Goal: Transaction & Acquisition: Purchase product/service

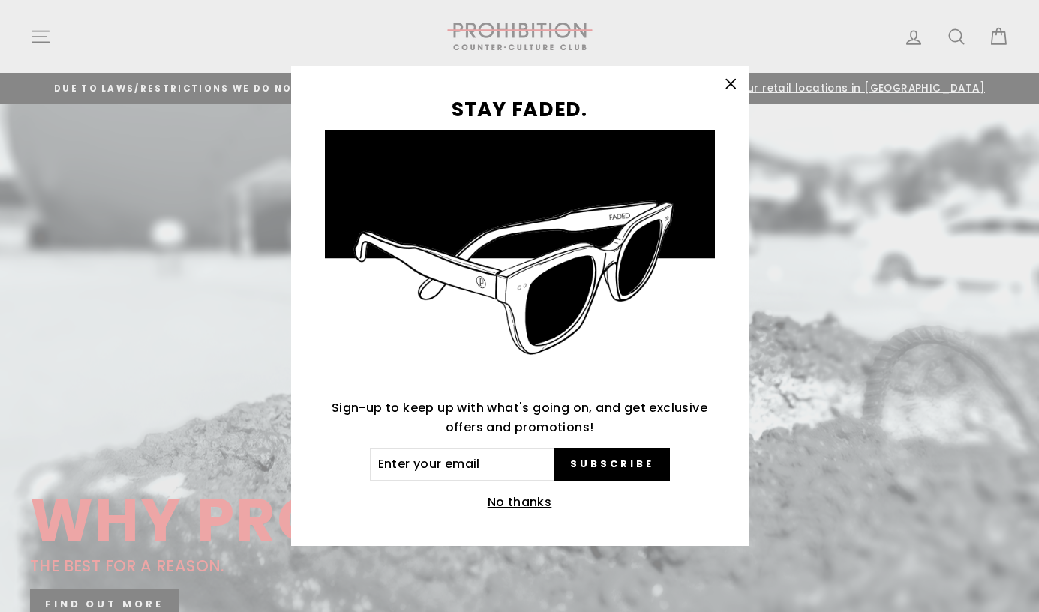
click at [514, 505] on button "No thanks" at bounding box center [519, 502] width 73 height 21
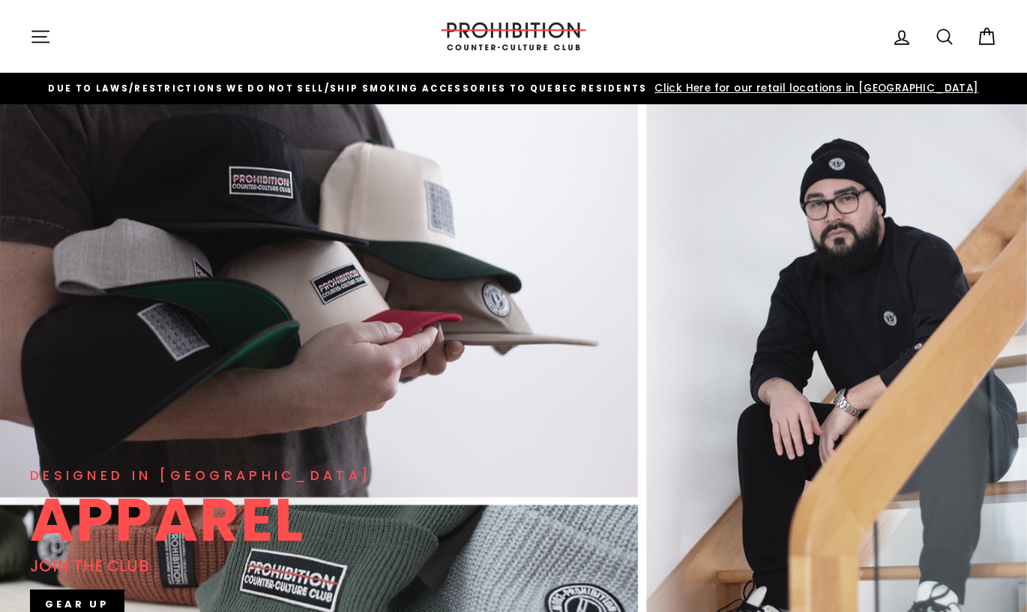
click at [37, 34] on icon "button" at bounding box center [40, 36] width 21 height 21
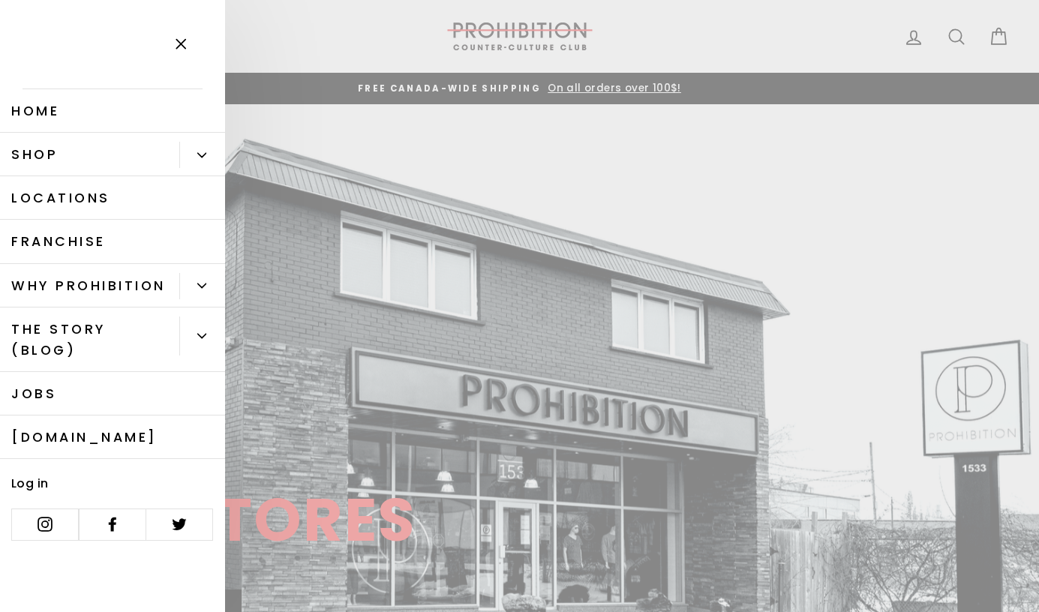
click at [41, 154] on link "Shop" at bounding box center [89, 154] width 179 height 43
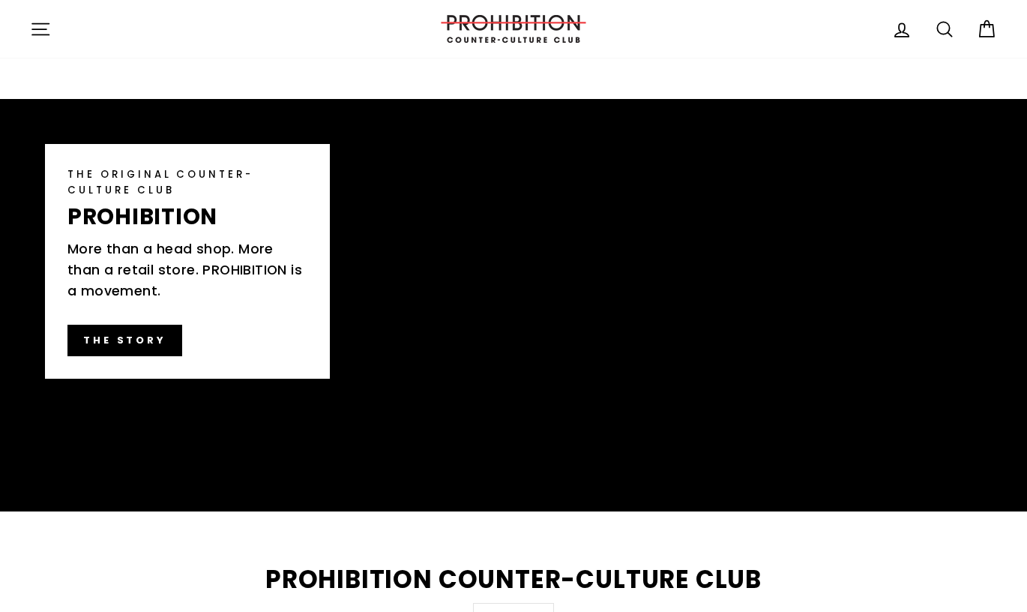
scroll to position [1575, 0]
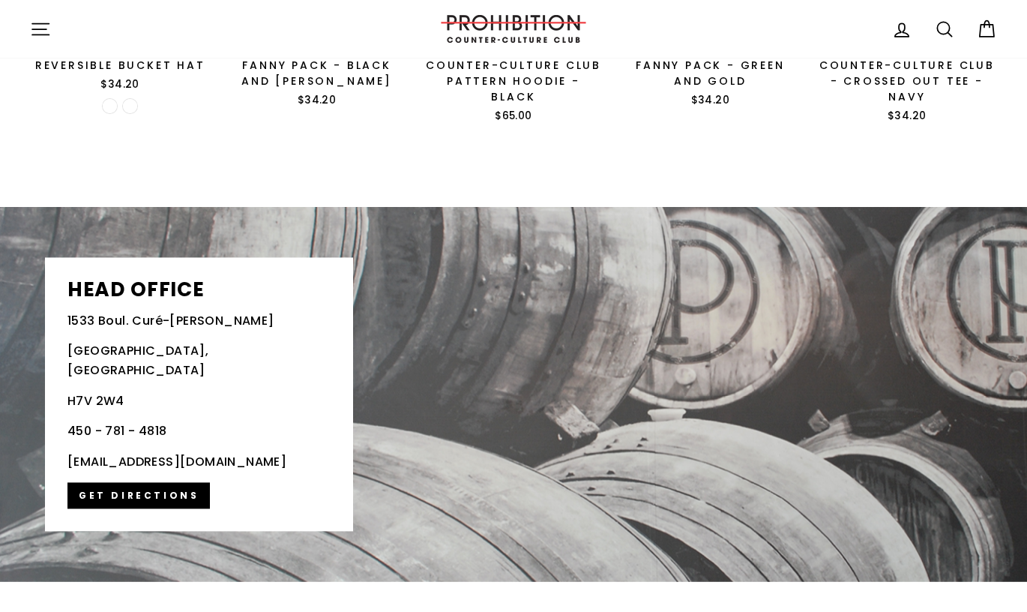
scroll to position [2747, 0]
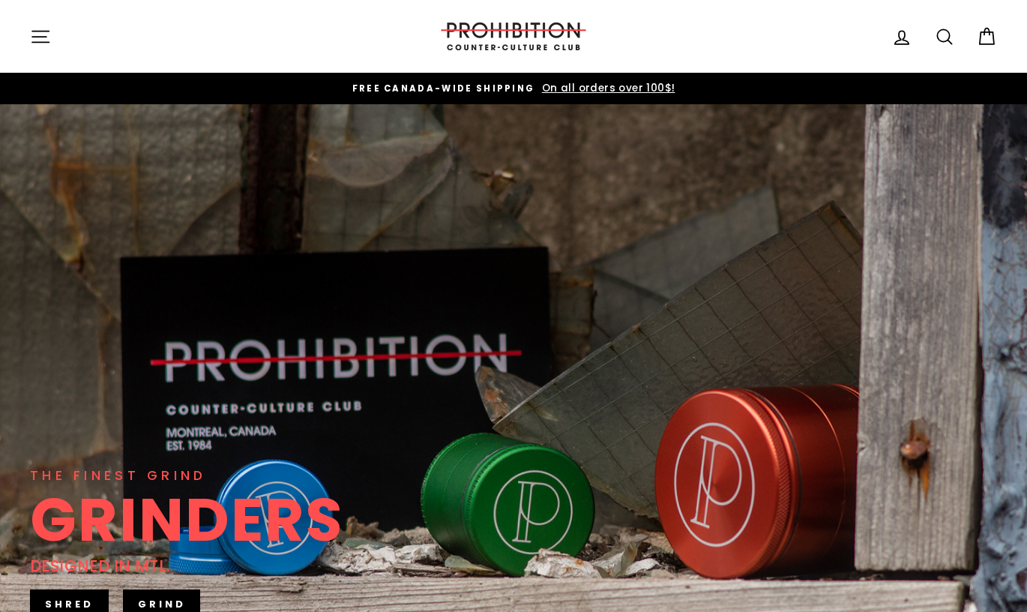
click at [40, 31] on icon "button" at bounding box center [40, 36] width 16 height 11
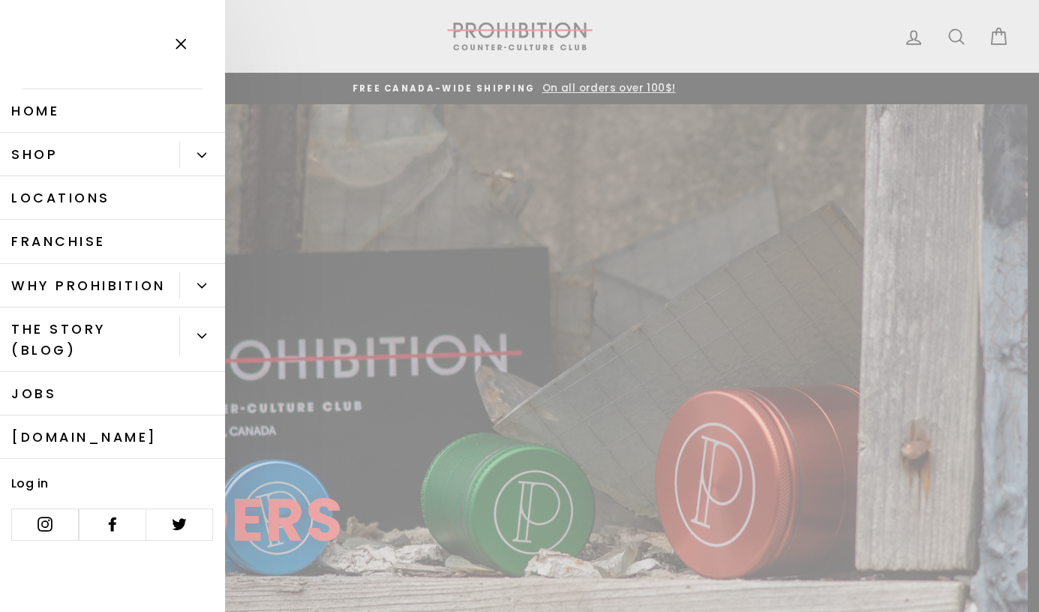
click at [40, 154] on link "Shop" at bounding box center [89, 154] width 179 height 43
